Goal: Task Accomplishment & Management: Complete application form

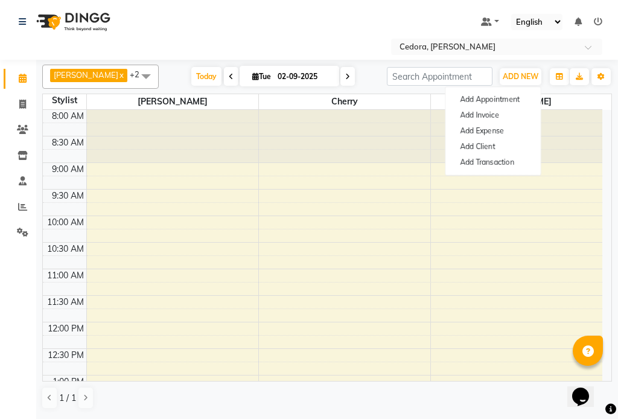
scroll to position [213, 0]
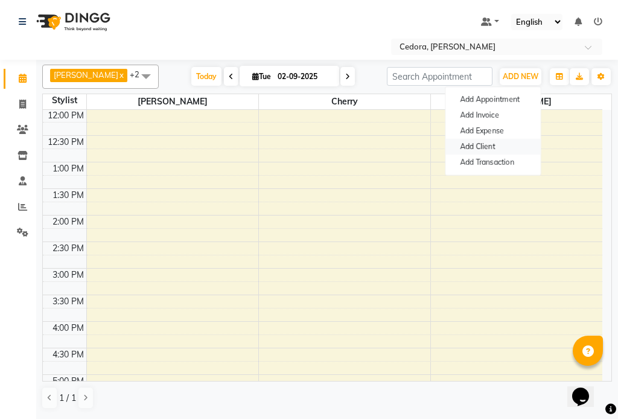
click at [465, 147] on link "Add Client" at bounding box center [492, 147] width 95 height 16
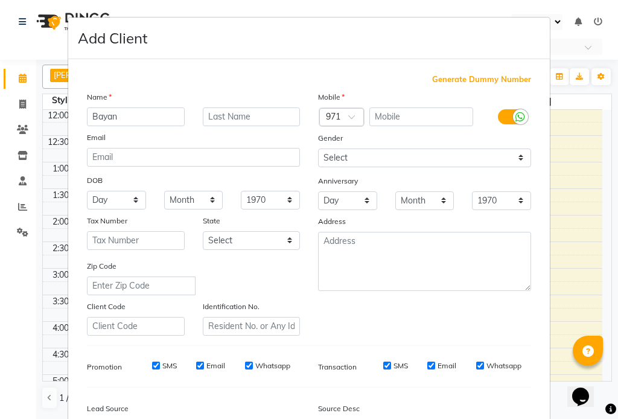
type input "Bayan"
click at [401, 118] on input "text" at bounding box center [421, 116] width 104 height 19
type input "507070200"
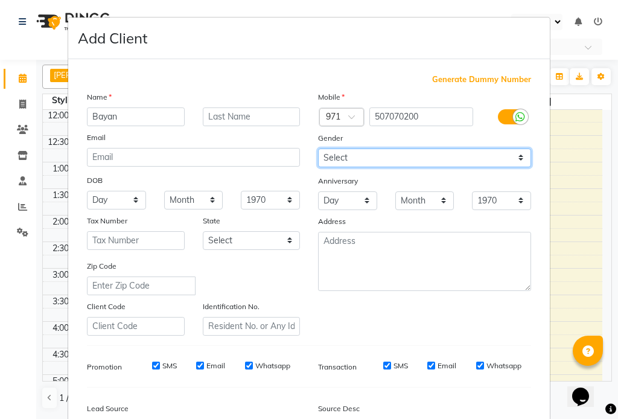
click at [354, 167] on select "Select [DEMOGRAPHIC_DATA] [DEMOGRAPHIC_DATA] Other Prefer Not To Say" at bounding box center [424, 157] width 213 height 19
select select "[DEMOGRAPHIC_DATA]"
click at [318, 148] on select "Select [DEMOGRAPHIC_DATA] [DEMOGRAPHIC_DATA] Other Prefer Not To Say" at bounding box center [424, 157] width 213 height 19
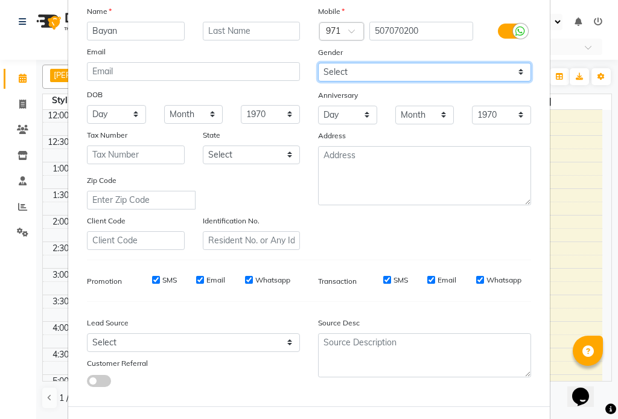
scroll to position [138, 0]
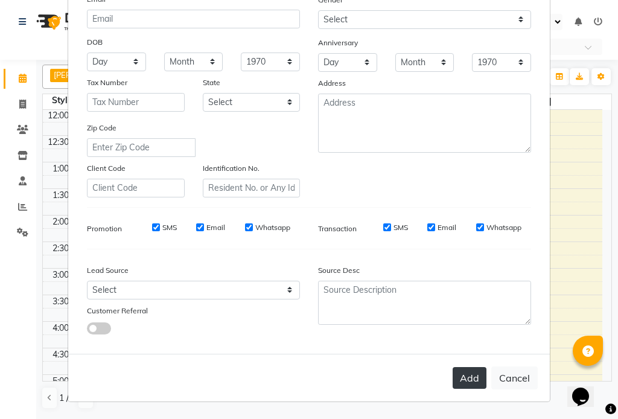
click at [468, 374] on button "Add" at bounding box center [470, 378] width 34 height 22
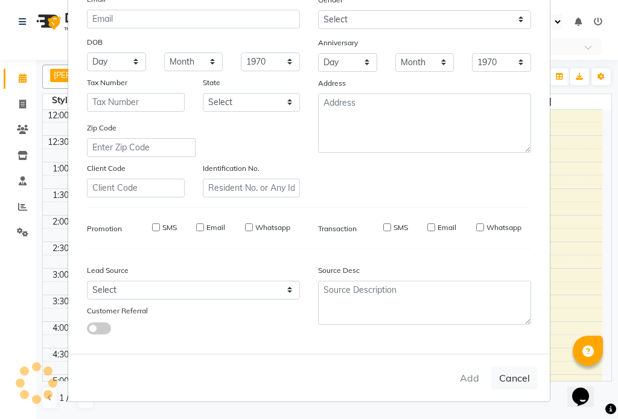
select select
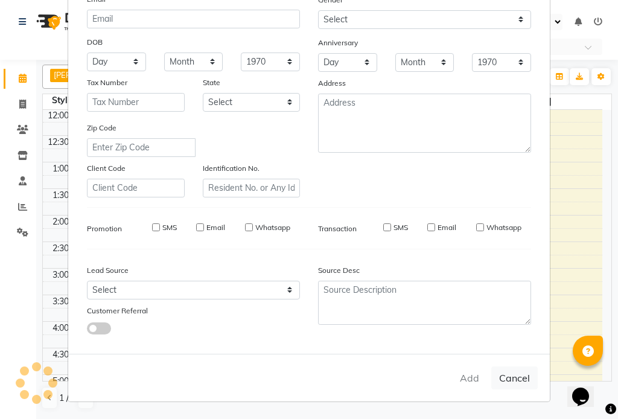
select select
checkbox input "false"
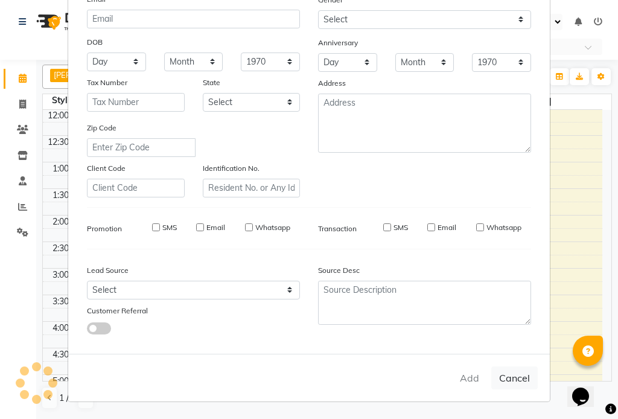
checkbox input "false"
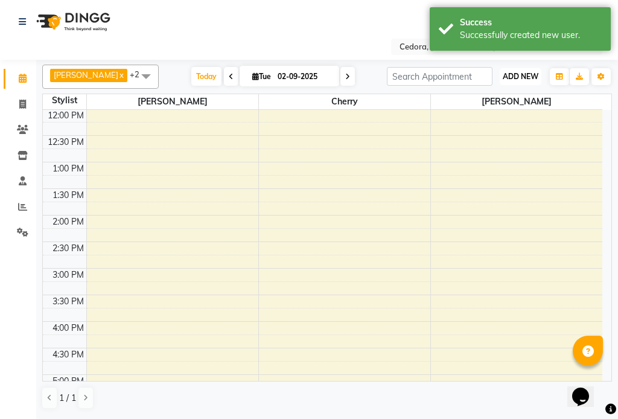
click at [514, 76] on span "ADD NEW" at bounding box center [521, 76] width 36 height 9
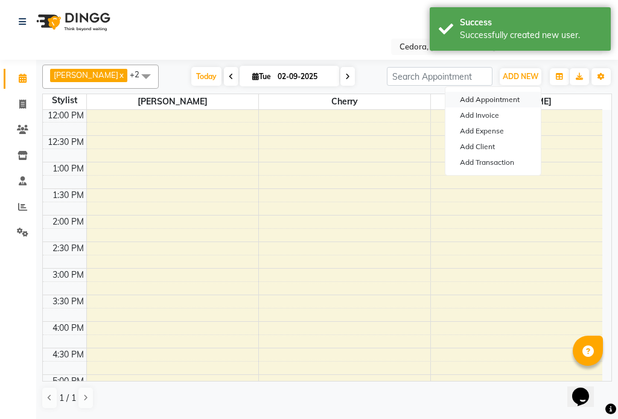
click at [464, 97] on button "Add Appointment" at bounding box center [492, 100] width 95 height 16
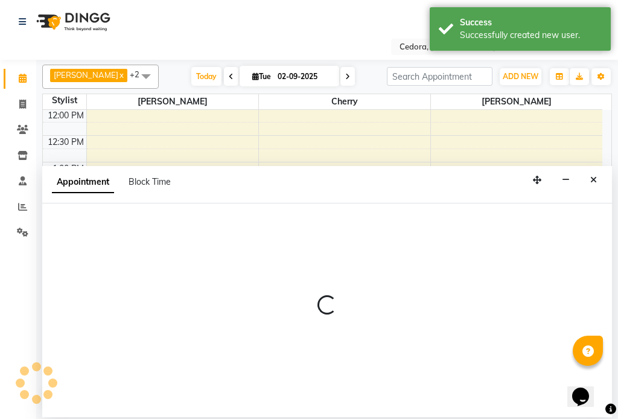
select select "tentative"
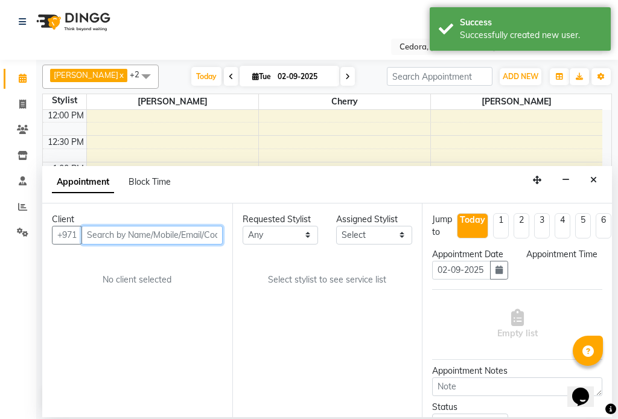
select select "540"
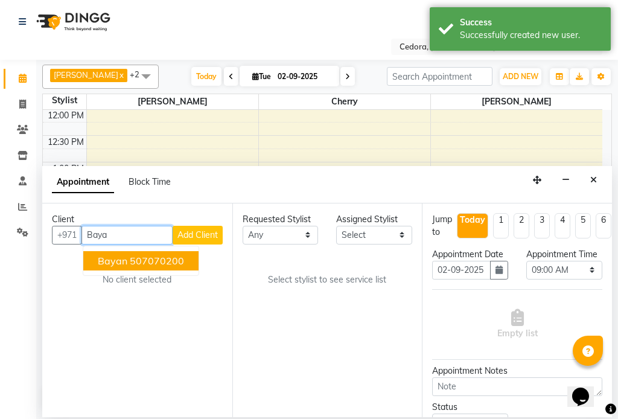
click at [92, 270] on button "Bayan 507070200" at bounding box center [140, 260] width 115 height 19
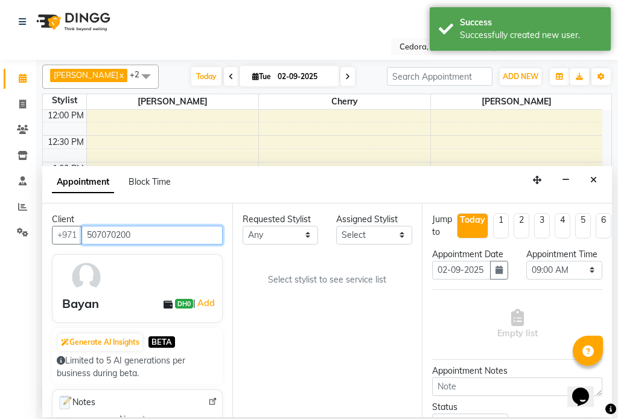
type input "507070200"
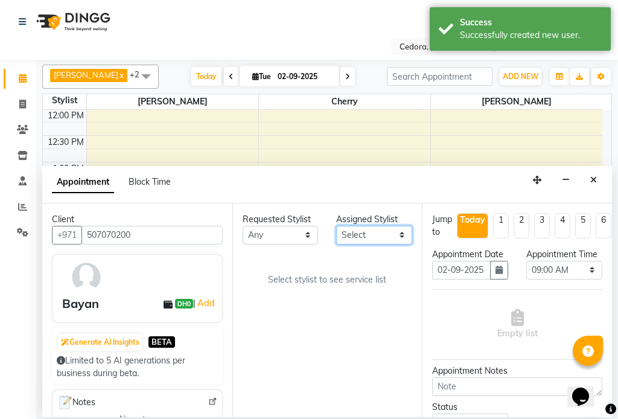
click at [376, 237] on select "Select [PERSON_NAME] [PERSON_NAME]" at bounding box center [374, 235] width 76 height 19
select select "34802"
click at [336, 226] on select "Select [PERSON_NAME] [PERSON_NAME]" at bounding box center [374, 235] width 76 height 19
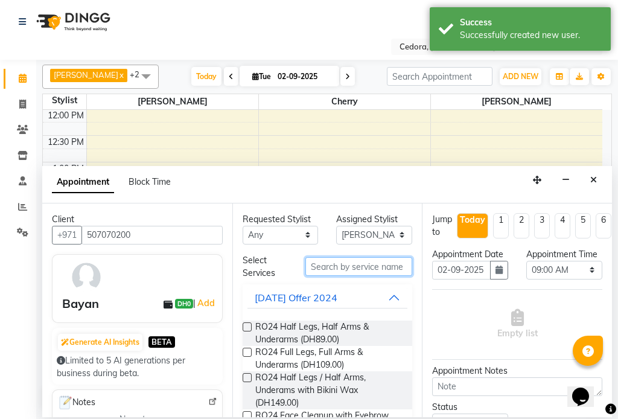
click at [355, 270] on input "text" at bounding box center [358, 266] width 107 height 19
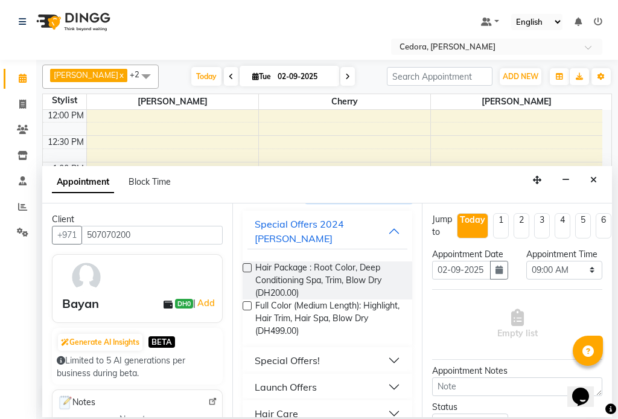
scroll to position [78, 0]
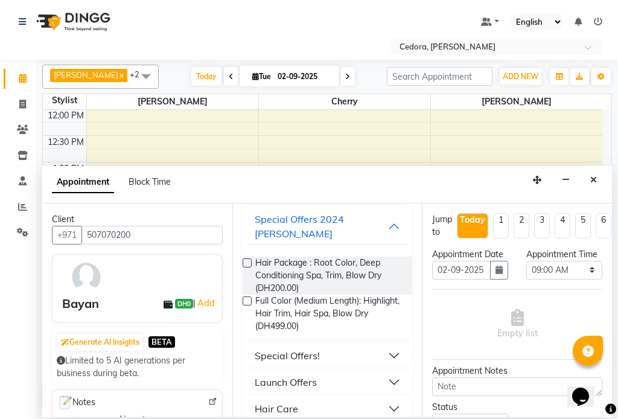
type input "hair trim"
click at [261, 401] on div "Hair Care" at bounding box center [276, 408] width 43 height 14
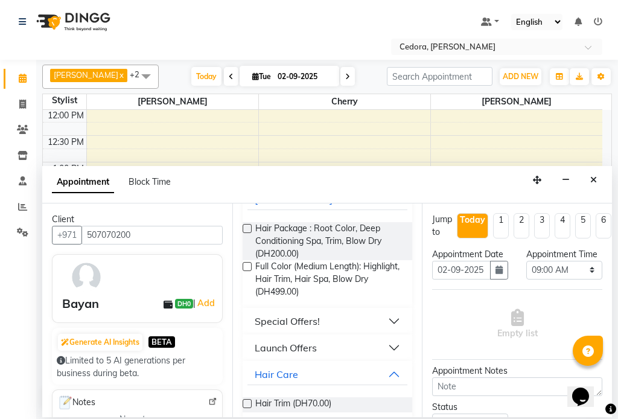
click at [246, 399] on label at bounding box center [247, 403] width 9 height 9
click at [246, 401] on input "checkbox" at bounding box center [247, 405] width 8 height 8
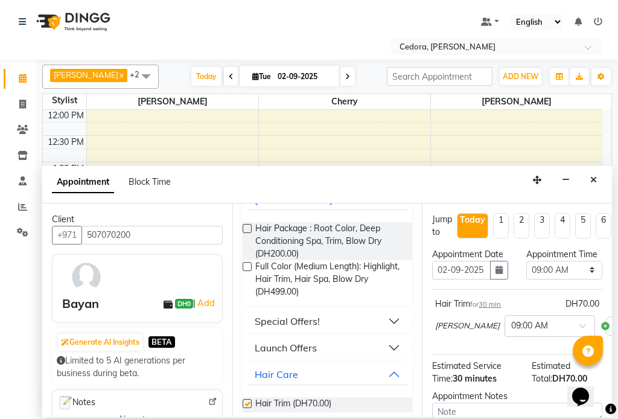
checkbox input "false"
click at [579, 279] on select "Select 09:00 AM 09:15 AM 09:30 AM 09:45 AM 10:00 AM 10:15 AM 10:30 AM 10:45 AM …" at bounding box center [564, 270] width 76 height 19
select select "1020"
click at [526, 273] on select "Select 09:00 AM 09:15 AM 09:30 AM 09:45 AM 10:00 AM 10:15 AM 10:30 AM 10:45 AM …" at bounding box center [564, 270] width 76 height 19
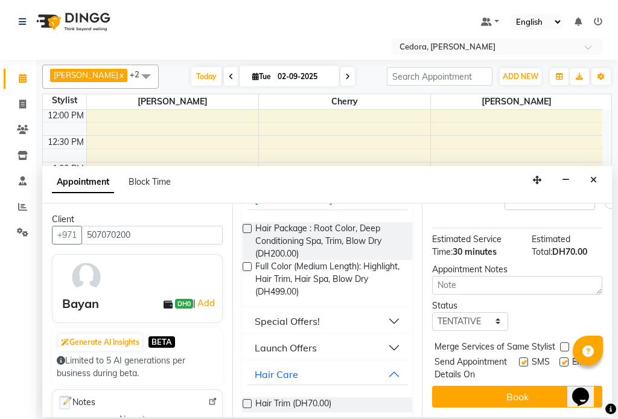
scroll to position [161, 0]
click at [564, 342] on label at bounding box center [564, 346] width 9 height 9
click at [564, 344] on input "checkbox" at bounding box center [564, 348] width 8 height 8
checkbox input "true"
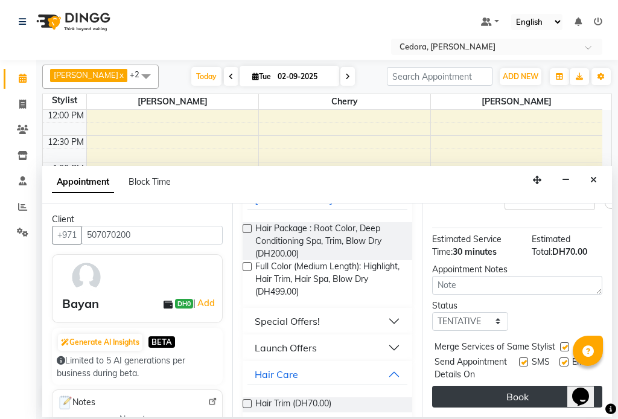
click at [555, 388] on button "Book" at bounding box center [517, 397] width 170 height 22
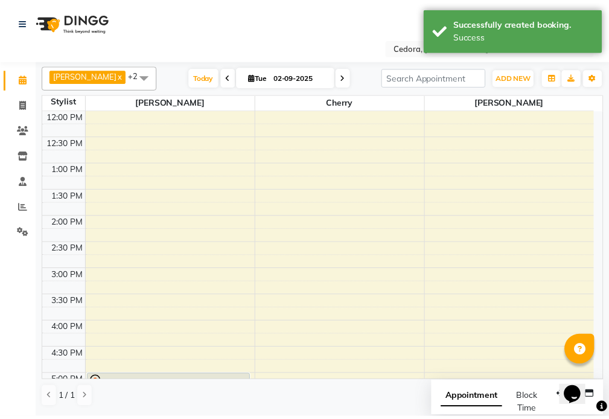
scroll to position [447, 0]
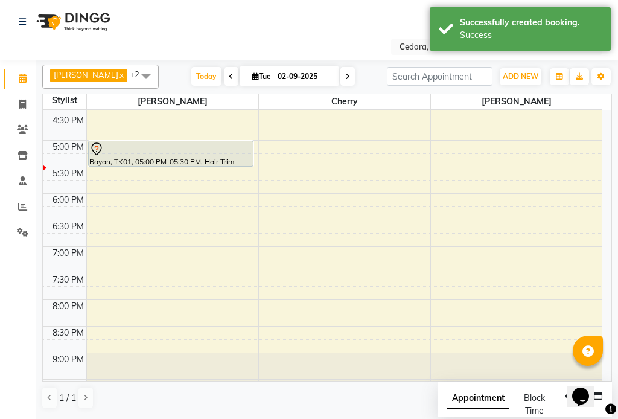
click at [210, 164] on div at bounding box center [171, 166] width 165 height 5
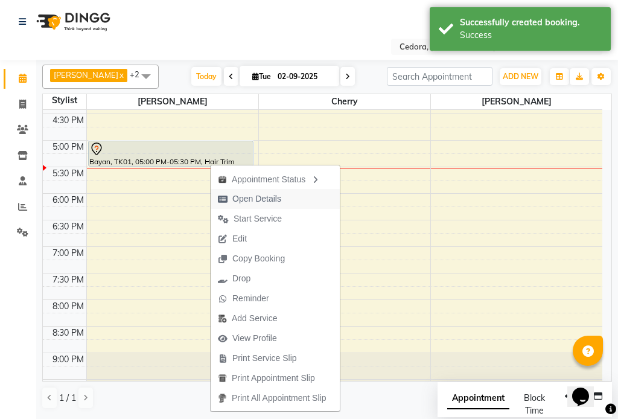
click at [234, 200] on span "Open Details" at bounding box center [256, 199] width 49 height 13
select select "7"
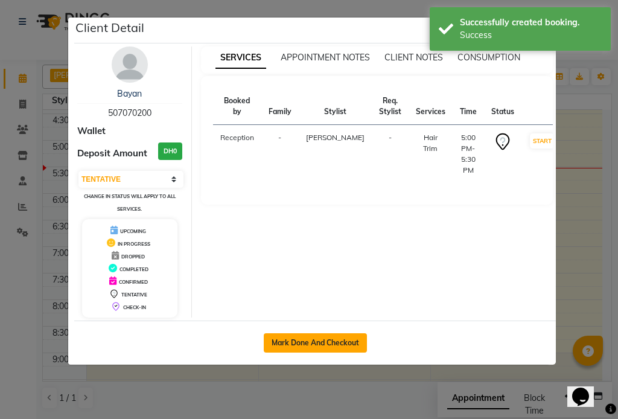
click at [282, 339] on button "Mark Done And Checkout" at bounding box center [315, 342] width 103 height 19
select select "service"
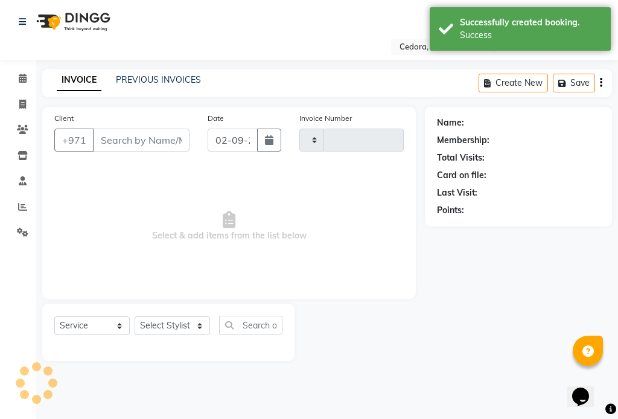
type input "0672"
select select "5144"
type input "507070200"
select select "34802"
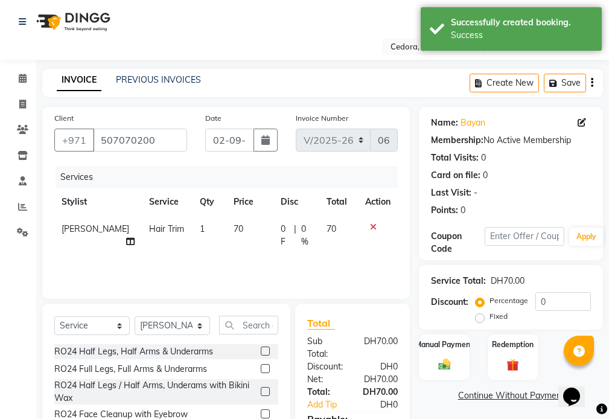
click at [240, 229] on td "70" at bounding box center [249, 235] width 47 height 40
select select "34802"
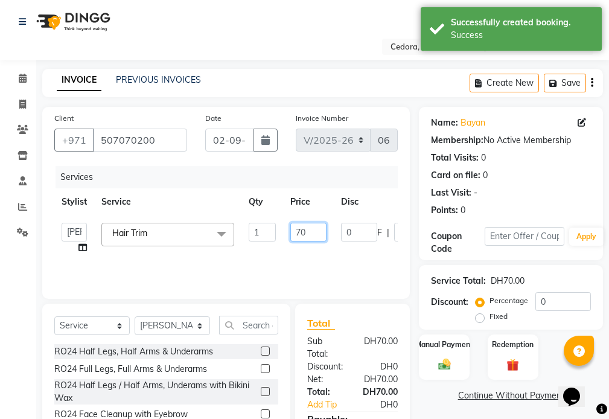
click at [310, 236] on input "70" at bounding box center [308, 232] width 36 height 19
type input "7"
type input "100"
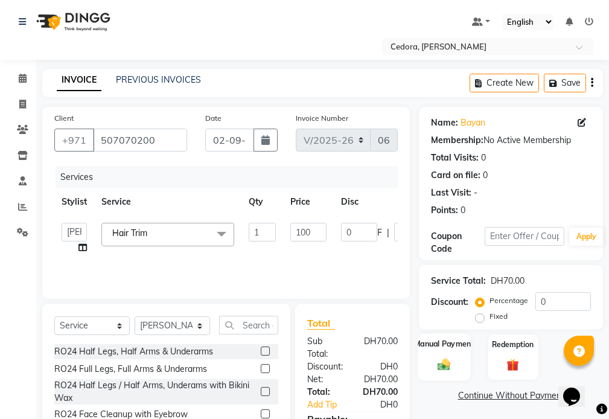
click at [449, 335] on div "Manual Payment" at bounding box center [444, 356] width 53 height 47
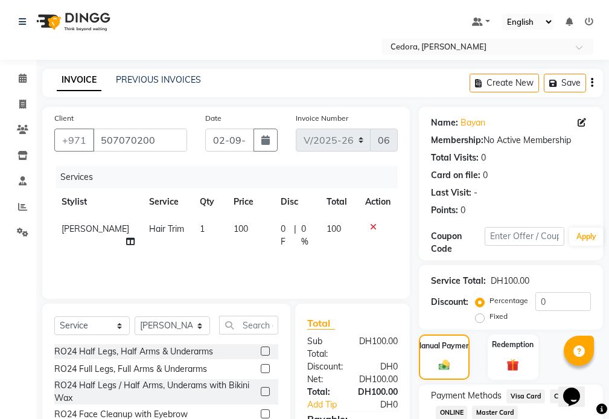
click at [527, 394] on span "Visa Card" at bounding box center [525, 396] width 39 height 14
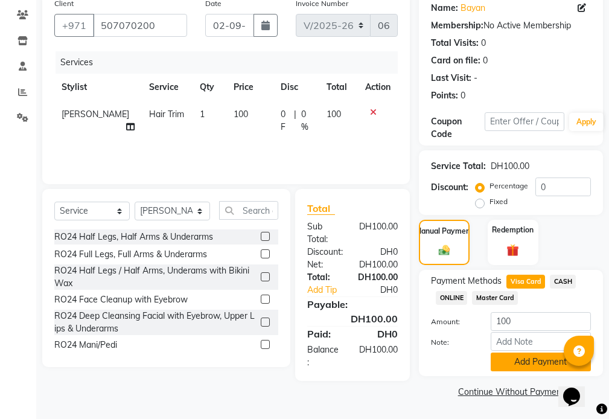
click at [543, 360] on button "Add Payment" at bounding box center [541, 361] width 100 height 19
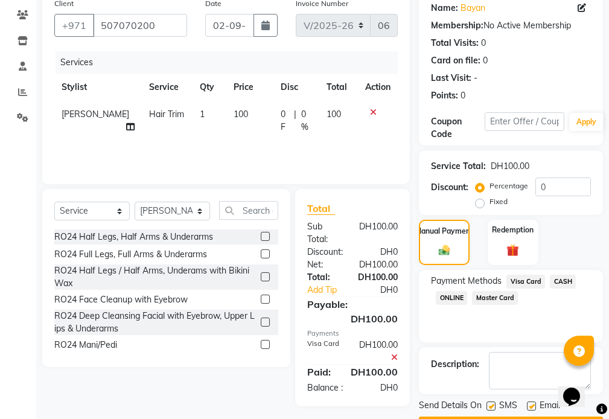
scroll to position [149, 0]
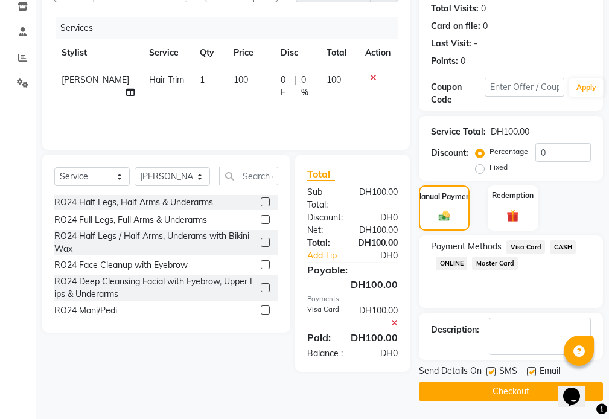
click at [533, 392] on button "Checkout" at bounding box center [511, 391] width 184 height 19
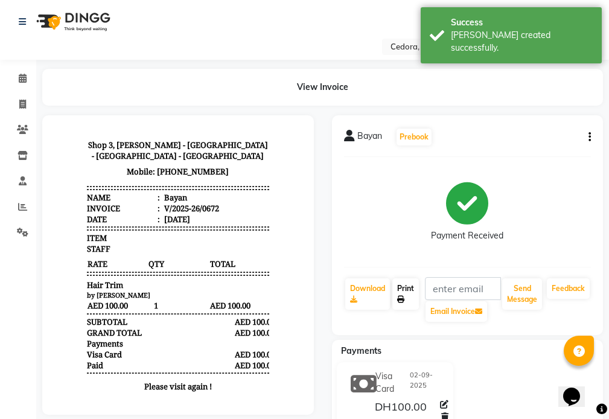
click at [409, 285] on link "Print" at bounding box center [405, 293] width 27 height 31
